Goal: Transaction & Acquisition: Purchase product/service

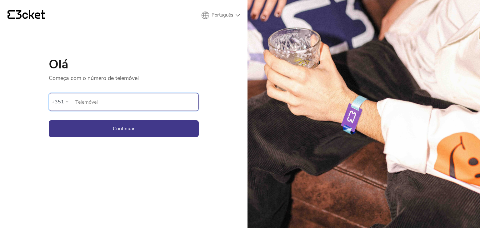
click at [139, 97] on input "Telemóvel" at bounding box center [137, 102] width 124 height 17
type input "963601732"
click at [49, 120] on button "Continuar" at bounding box center [124, 128] width 150 height 17
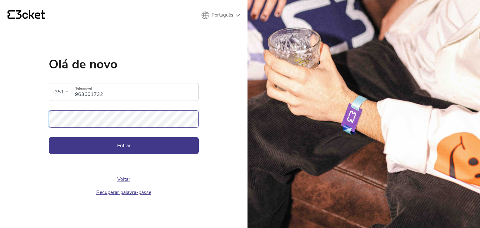
click at [49, 137] on button "Entrar" at bounding box center [124, 145] width 150 height 17
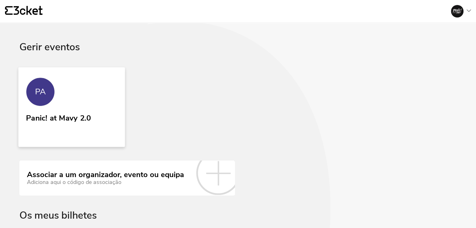
drag, startPoint x: 0, startPoint y: 0, endPoint x: 87, endPoint y: 124, distance: 151.6
click at [87, 124] on div "Panic! at Mavy 2.0" at bounding box center [58, 124] width 65 height 26
